Goal: Obtain resource: Download file/media

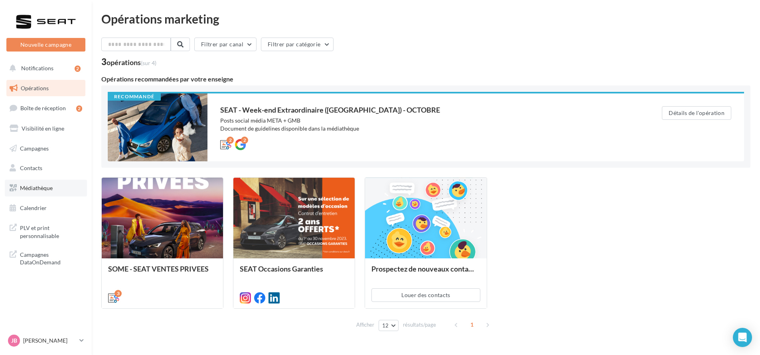
click at [35, 191] on span "Médiathèque" at bounding box center [36, 187] width 33 height 7
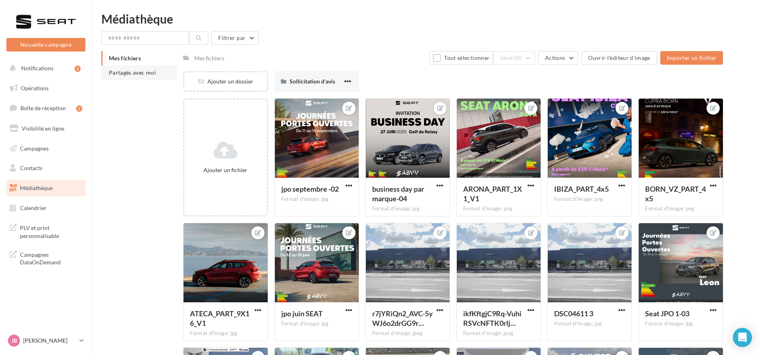
click at [137, 75] on span "Partagés avec moi" at bounding box center [132, 72] width 47 height 7
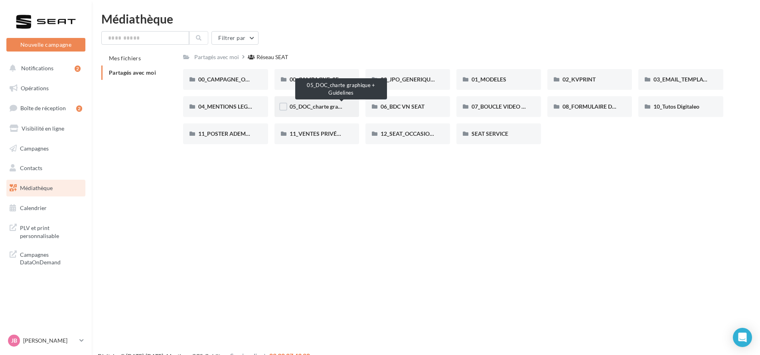
click at [303, 107] on span "05_DOC_charte graphique + Guidelines" at bounding box center [338, 106] width 97 height 7
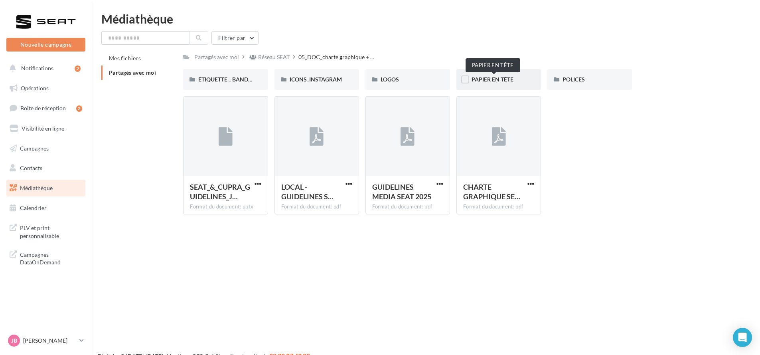
click at [479, 80] on span "PAPIER EN TÊTE" at bounding box center [493, 79] width 42 height 7
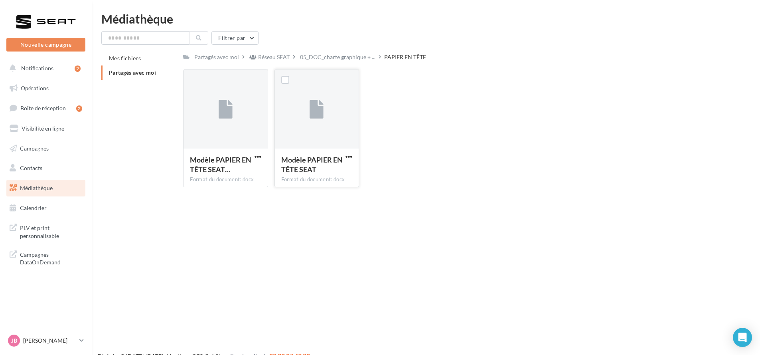
click at [342, 154] on div "Modèle PAPIER EN TÊTE SEAT Format du document: docx" at bounding box center [317, 167] width 84 height 38
click at [350, 156] on span "button" at bounding box center [349, 156] width 7 height 7
click at [325, 171] on button "Télécharger" at bounding box center [314, 172] width 80 height 21
click at [255, 158] on span "button" at bounding box center [258, 156] width 7 height 7
drag, startPoint x: 249, startPoint y: 172, endPoint x: 257, endPoint y: 203, distance: 31.8
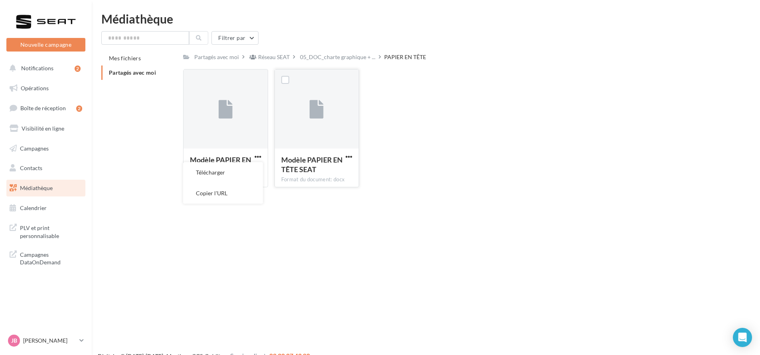
click at [249, 172] on button "Télécharger" at bounding box center [223, 172] width 80 height 21
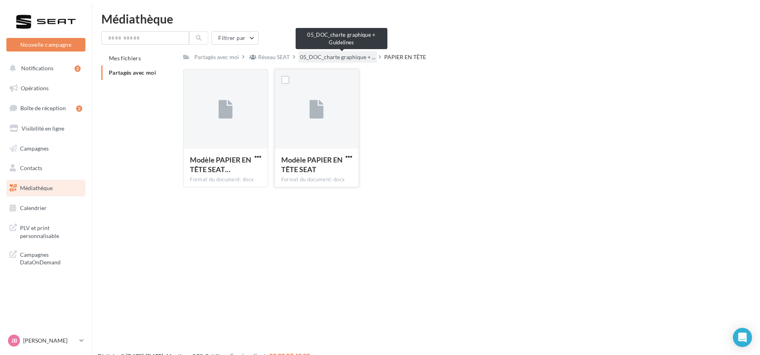
click at [353, 57] on span "05_DOC_charte graphique + ..." at bounding box center [337, 57] width 75 height 8
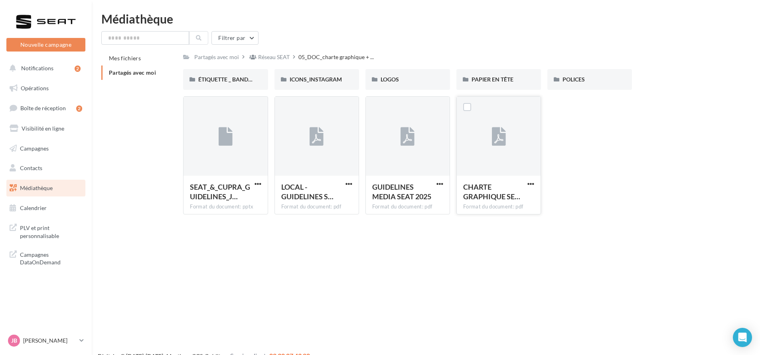
click at [495, 135] on icon at bounding box center [499, 137] width 14 height 18
click at [398, 158] on div at bounding box center [408, 137] width 84 height 80
click at [577, 79] on span "POLICES" at bounding box center [574, 79] width 22 height 7
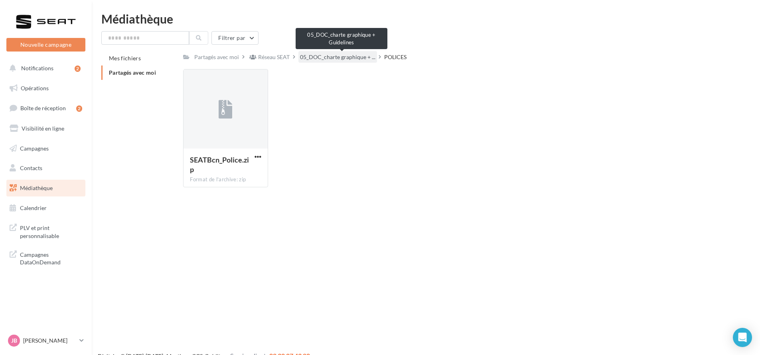
click at [354, 57] on span "05_DOC_charte graphique + ..." at bounding box center [337, 57] width 75 height 8
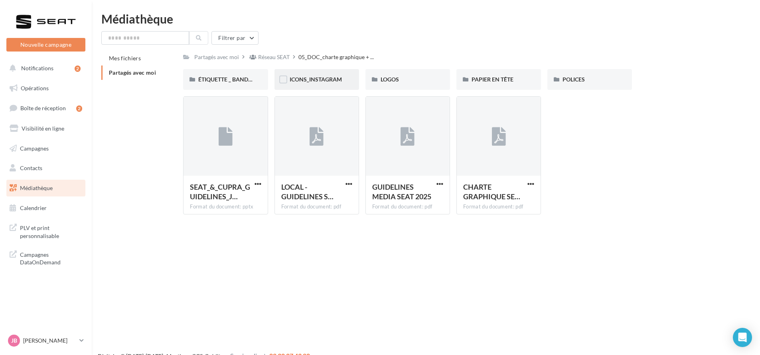
click at [338, 83] on div "ICONS_INSTAGRAM" at bounding box center [317, 79] width 54 height 8
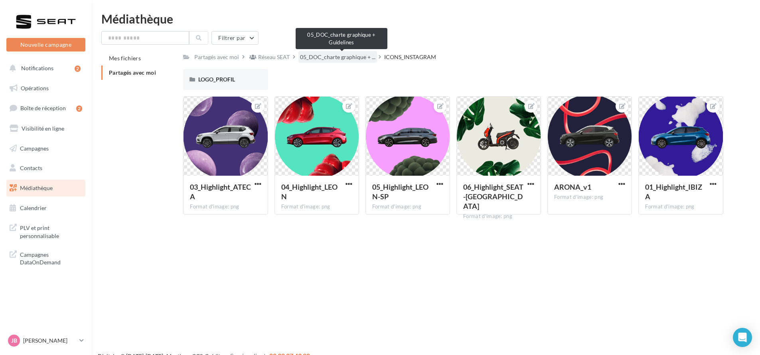
click at [336, 56] on span "05_DOC_charte graphique + ..." at bounding box center [337, 57] width 75 height 8
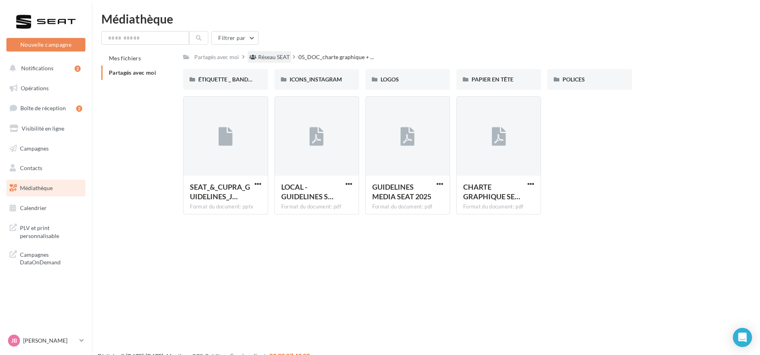
click at [283, 62] on div "Réseau SEAT" at bounding box center [270, 57] width 44 height 12
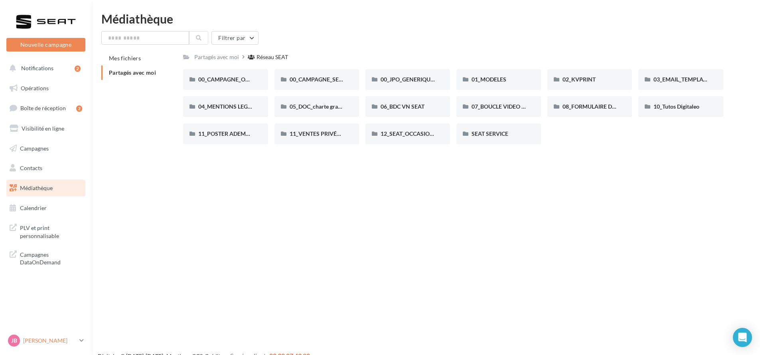
drag, startPoint x: 52, startPoint y: 338, endPoint x: 51, endPoint y: 334, distance: 4.3
click at [52, 338] on p "[PERSON_NAME]" at bounding box center [49, 340] width 53 height 8
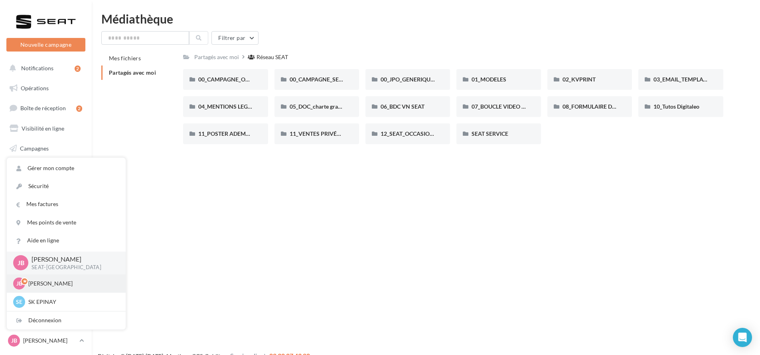
click at [79, 286] on p "[PERSON_NAME]" at bounding box center [72, 283] width 88 height 8
